Goal: Task Accomplishment & Management: Manage account settings

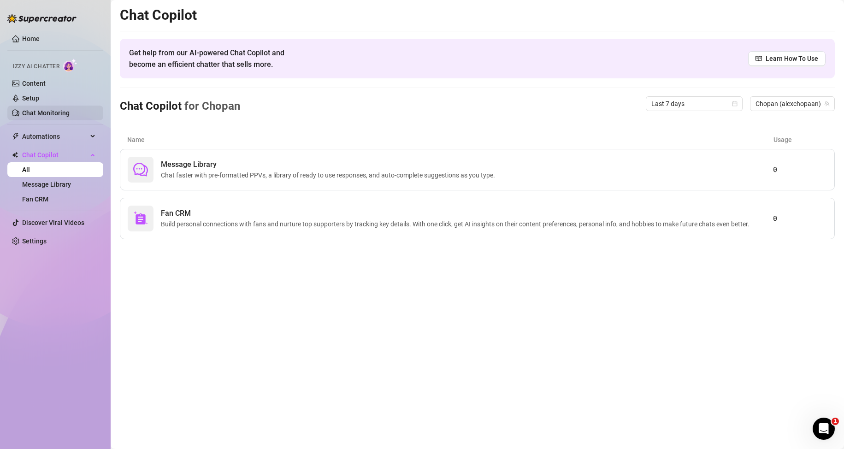
click at [55, 114] on link "Chat Monitoring" at bounding box center [45, 112] width 47 height 7
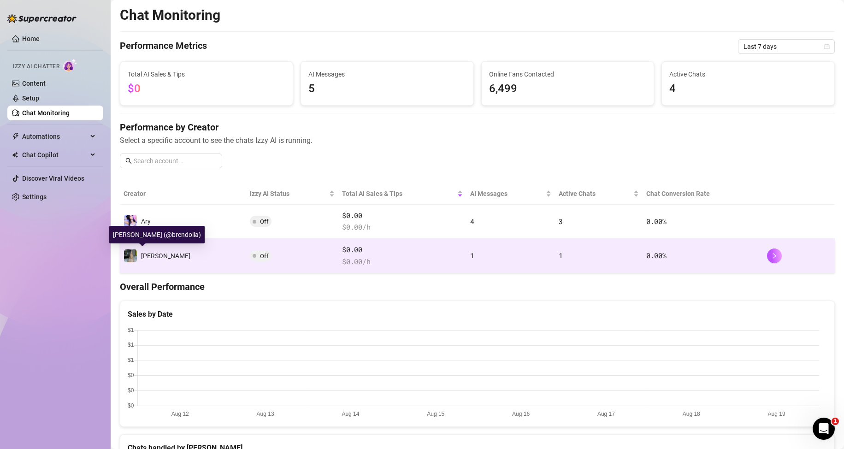
click at [153, 254] on span "[PERSON_NAME]" at bounding box center [165, 255] width 49 height 7
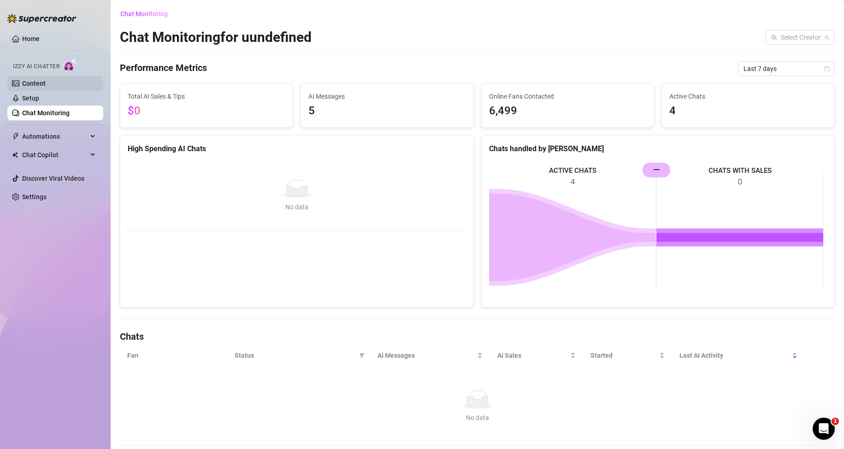
click at [36, 84] on link "Content" at bounding box center [34, 83] width 24 height 7
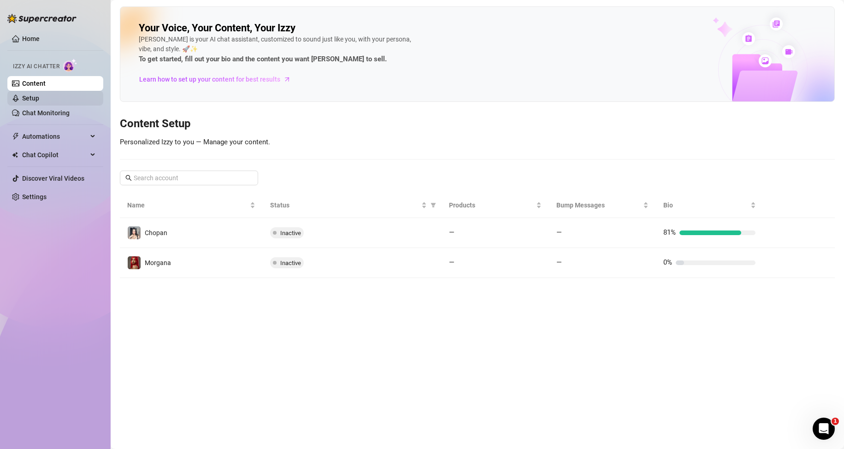
click at [35, 100] on link "Setup" at bounding box center [30, 97] width 17 height 7
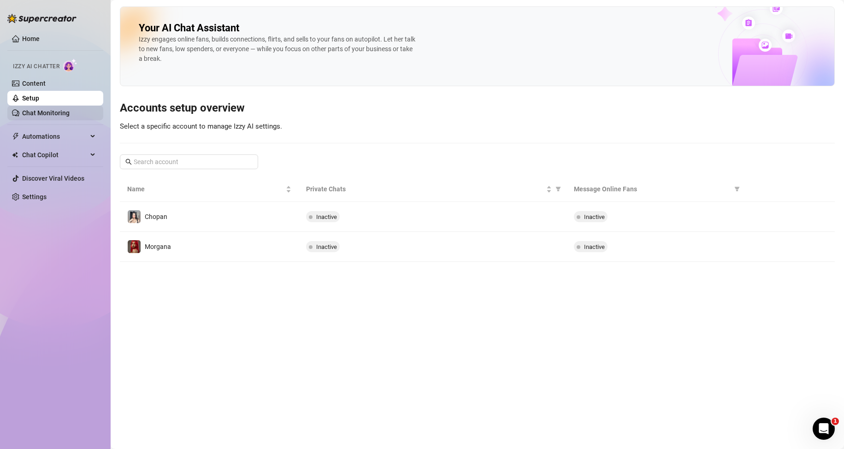
click at [38, 117] on link "Chat Monitoring" at bounding box center [45, 112] width 47 height 7
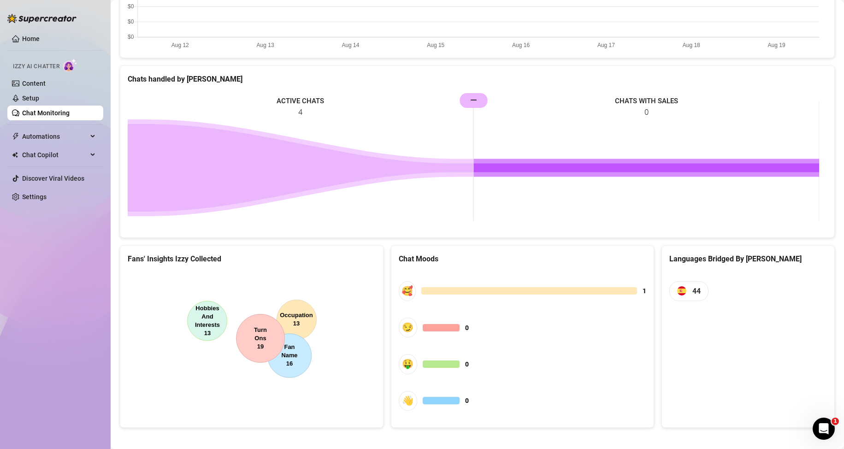
scroll to position [375, 0]
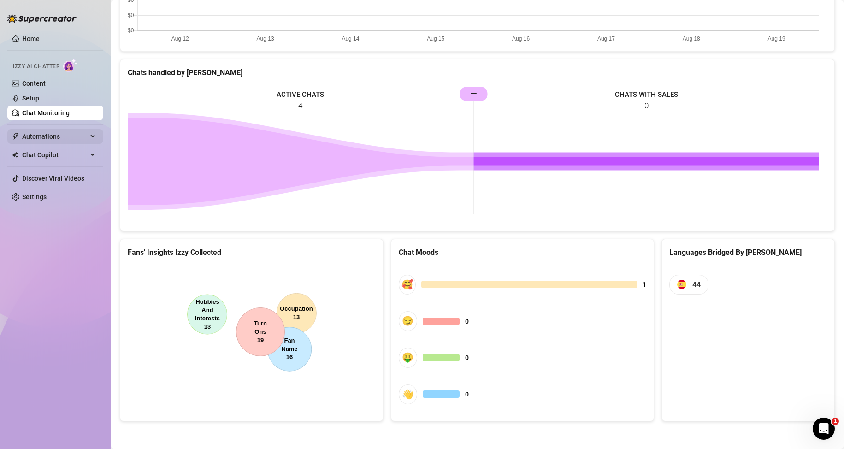
click at [49, 141] on span "Automations" at bounding box center [54, 136] width 65 height 15
